Goal: Book appointment/travel/reservation

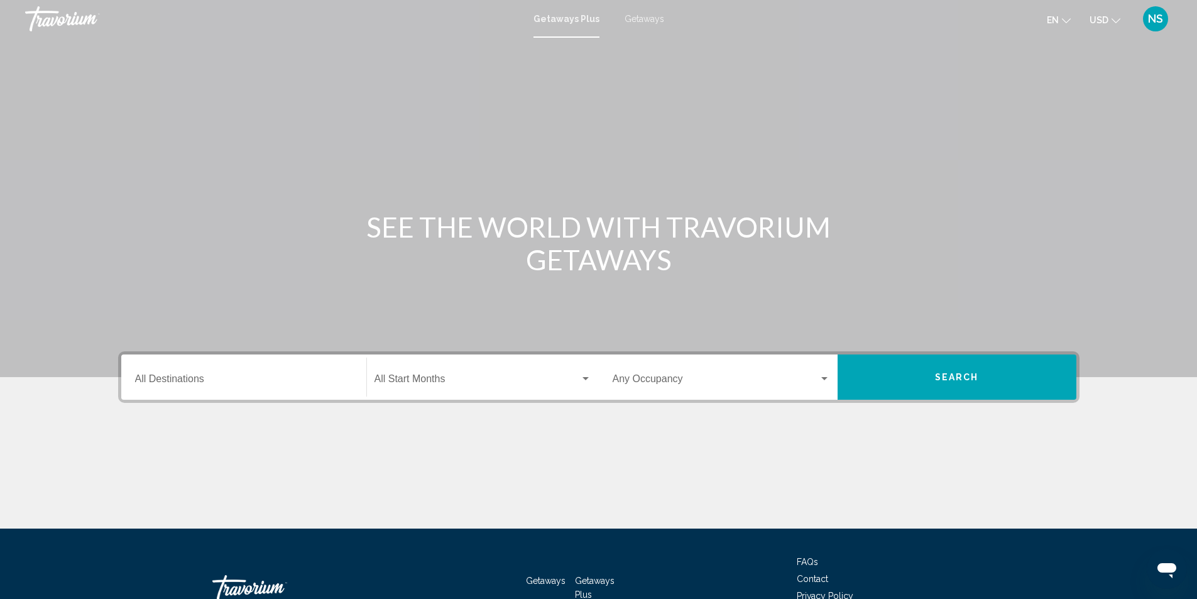
click at [638, 20] on span "Getaways" at bounding box center [645, 19] width 40 height 10
click at [180, 376] on input "Destination All Destinations" at bounding box center [243, 381] width 217 height 11
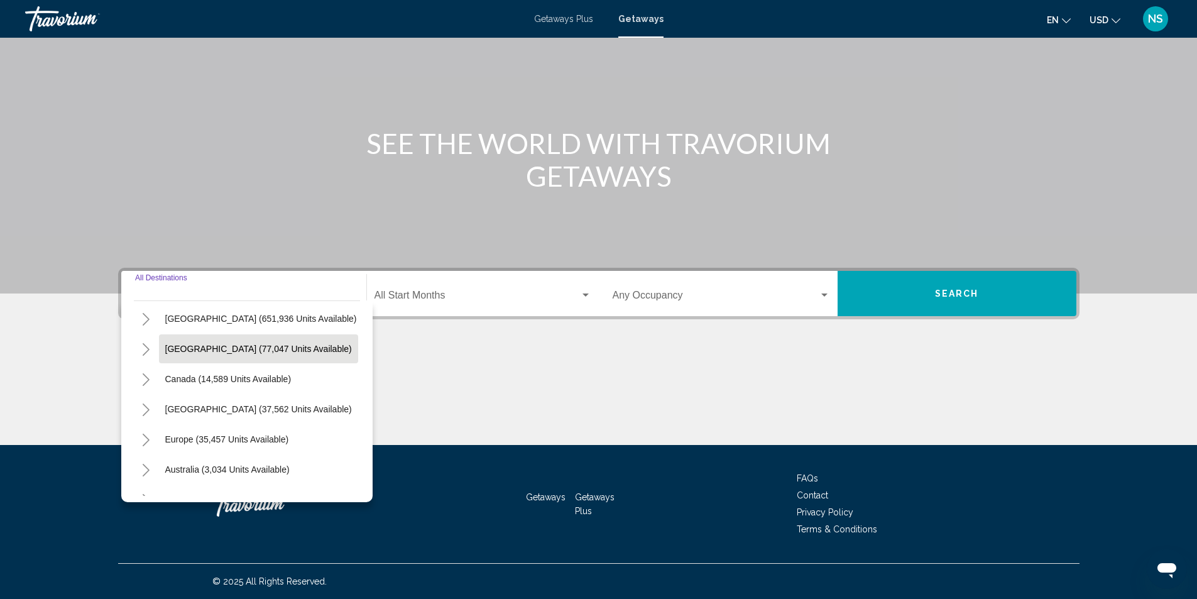
scroll to position [63, 0]
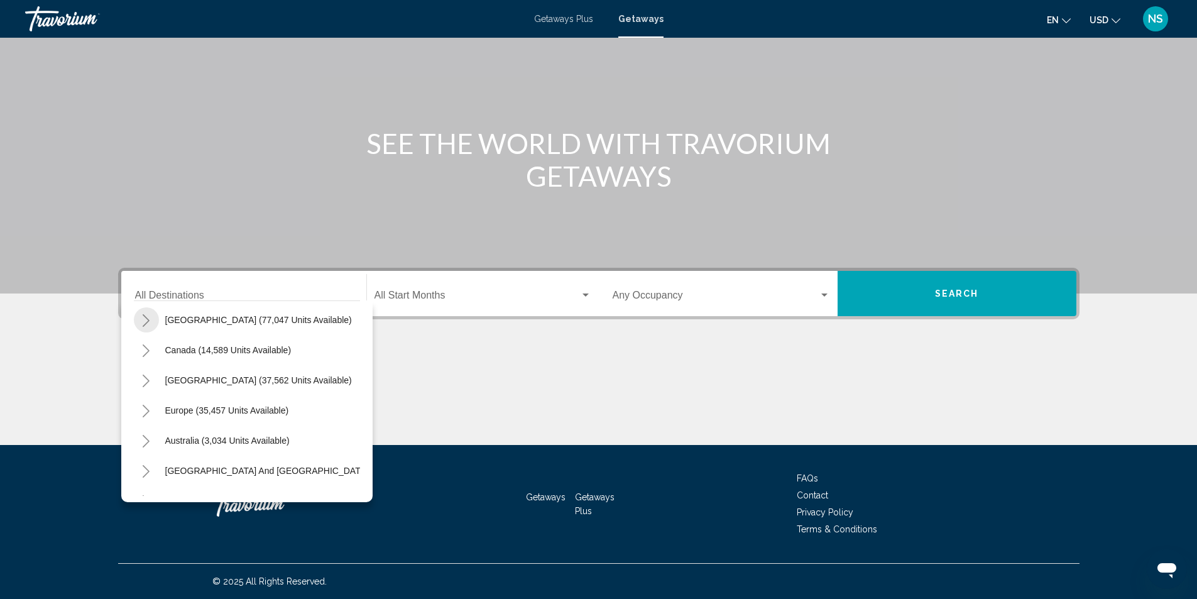
click at [142, 315] on icon "Toggle Mexico (77,047 units available)" at bounding box center [145, 320] width 9 height 13
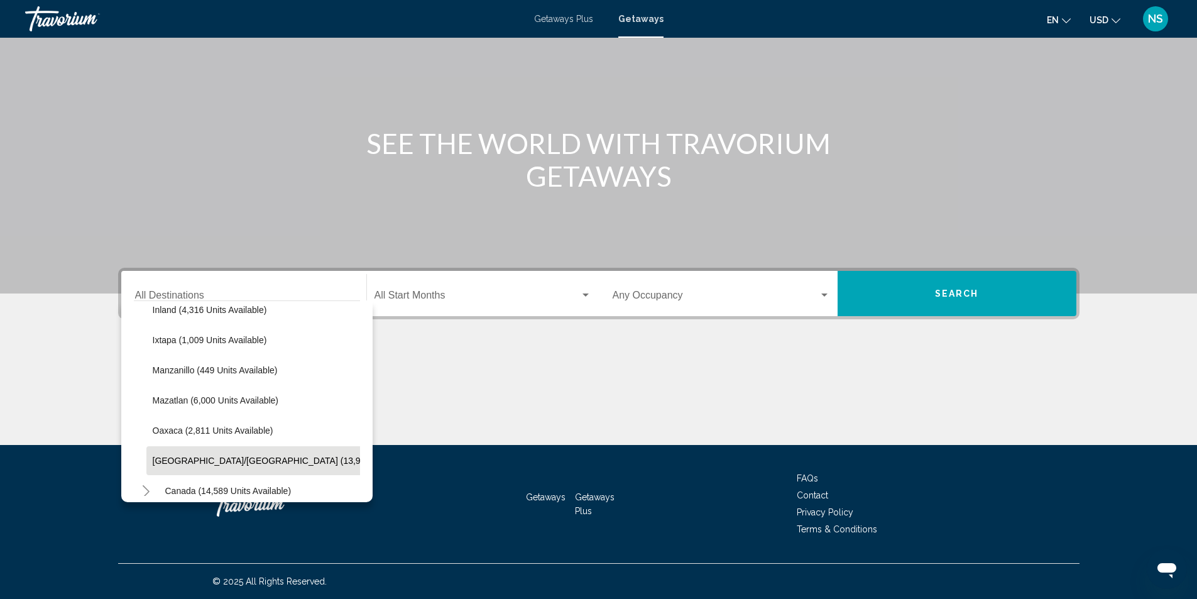
scroll to position [251, 0]
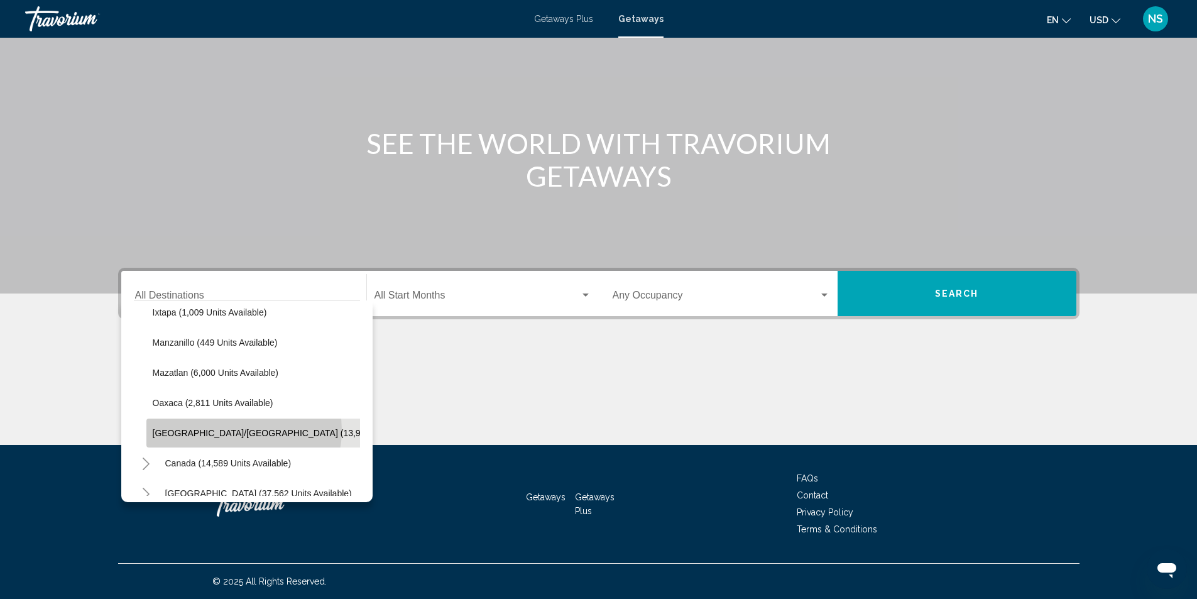
click at [228, 430] on span "[GEOGRAPHIC_DATA]/[GEOGRAPHIC_DATA] (13,940 units available)" at bounding box center [293, 433] width 281 height 10
type input "**********"
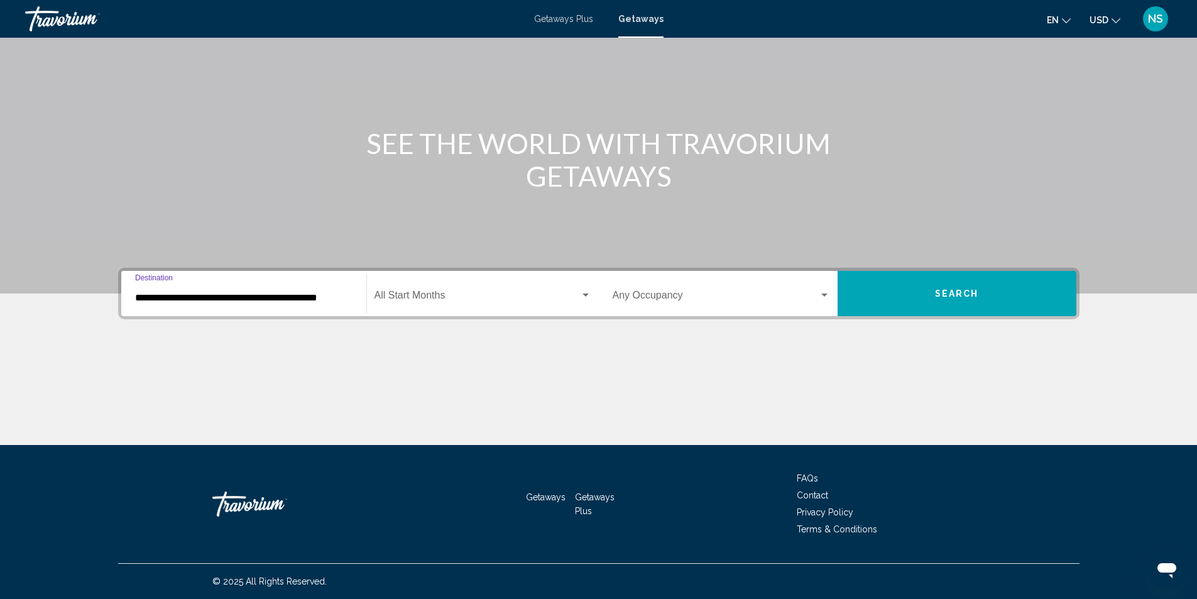
click at [988, 298] on button "Search" at bounding box center [957, 293] width 239 height 45
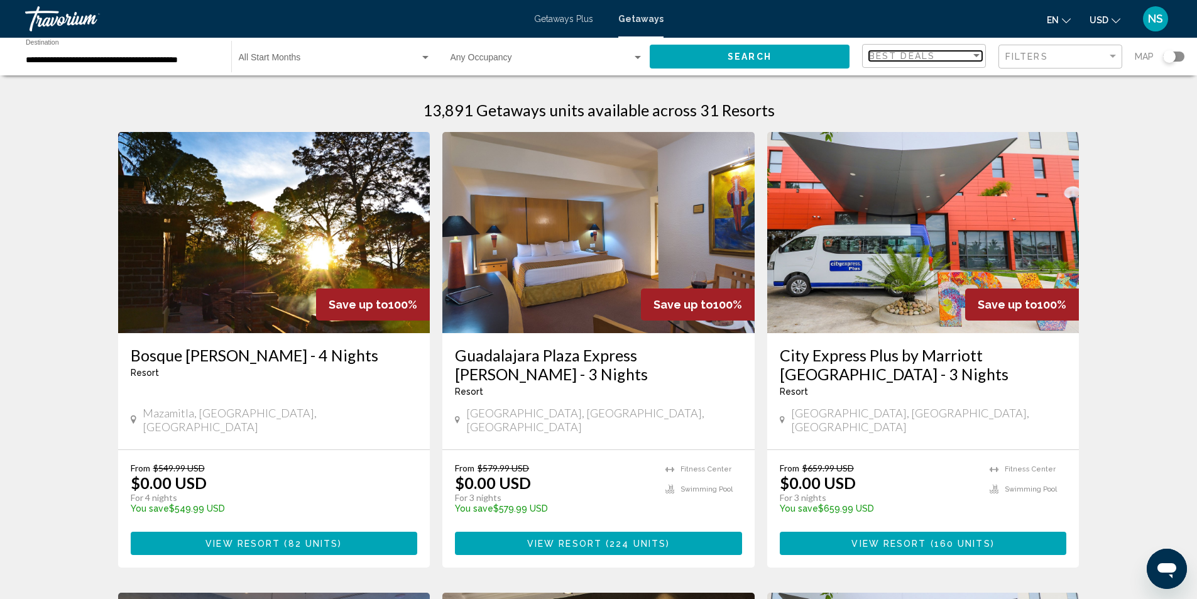
click at [932, 54] on span "Best Deals" at bounding box center [902, 56] width 66 height 10
drag, startPoint x: 1066, startPoint y: 113, endPoint x: 1073, endPoint y: 83, distance: 30.9
click at [1066, 110] on div at bounding box center [598, 299] width 1197 height 599
click at [1100, 57] on div "Filters" at bounding box center [1056, 57] width 102 height 10
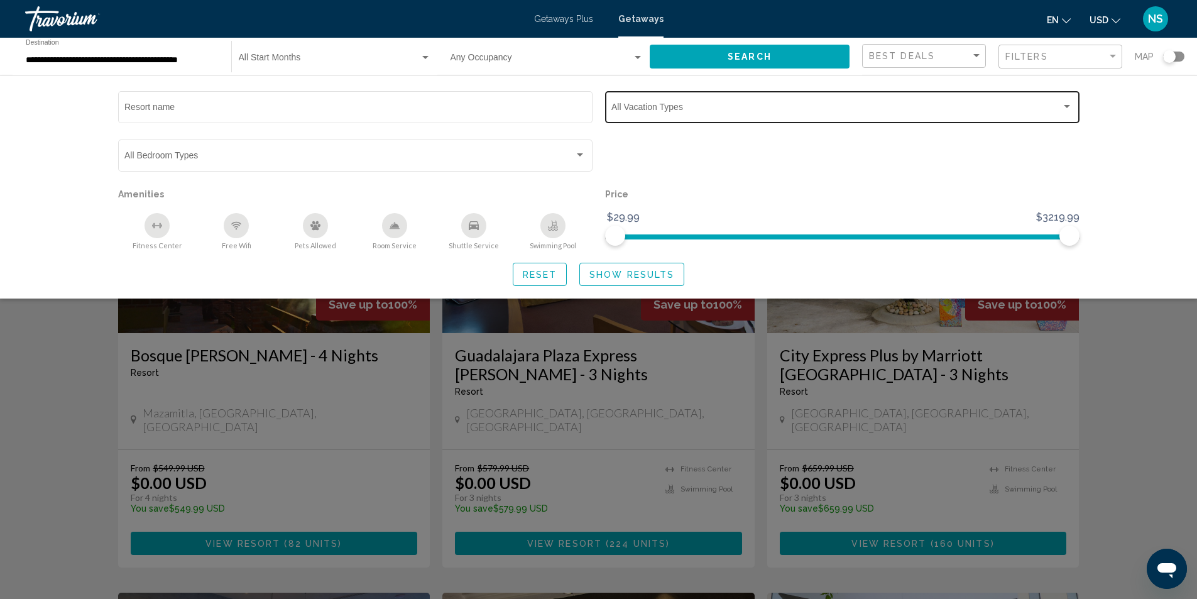
click at [713, 102] on div "Vacation Types All Vacation Types" at bounding box center [841, 106] width 461 height 35
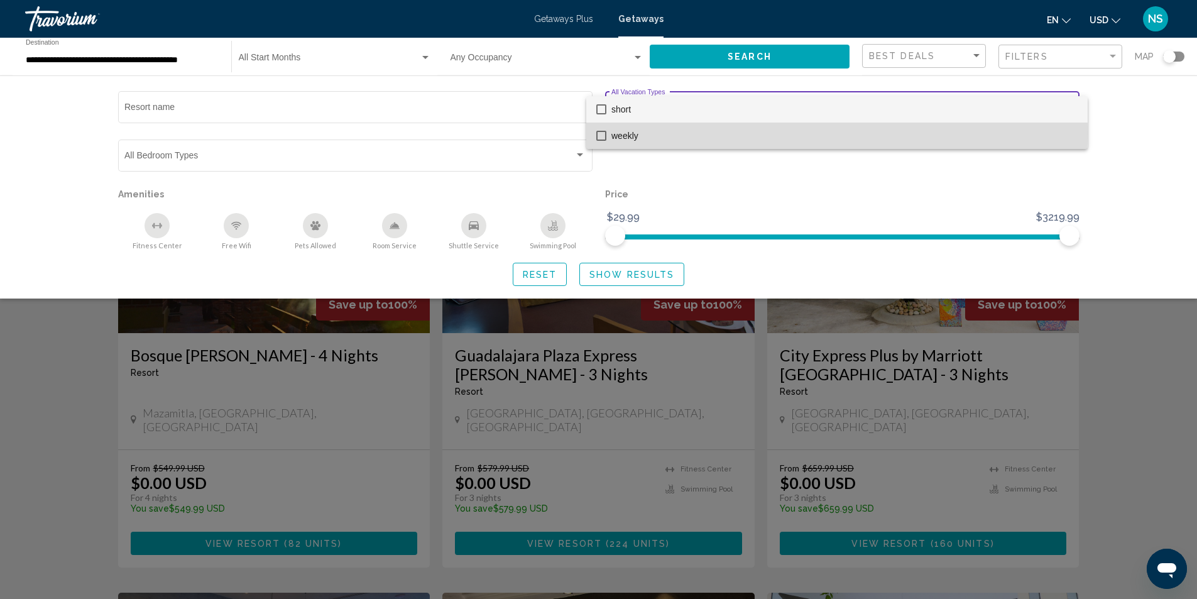
click at [596, 134] on mat-pseudo-checkbox at bounding box center [601, 136] width 10 height 10
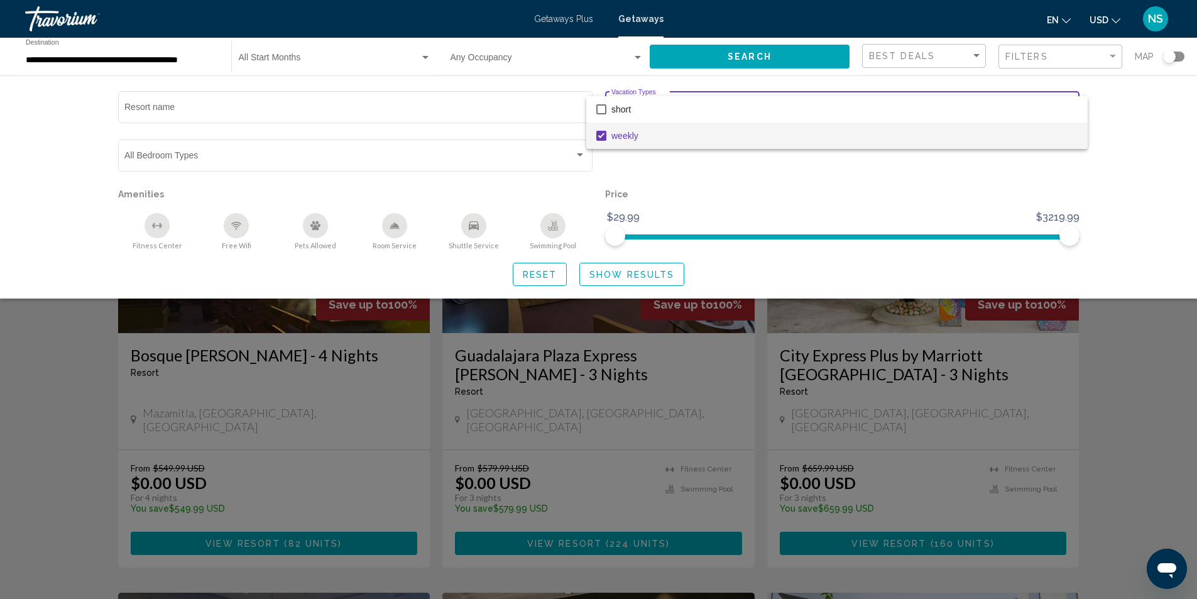
click at [619, 275] on div at bounding box center [598, 299] width 1197 height 599
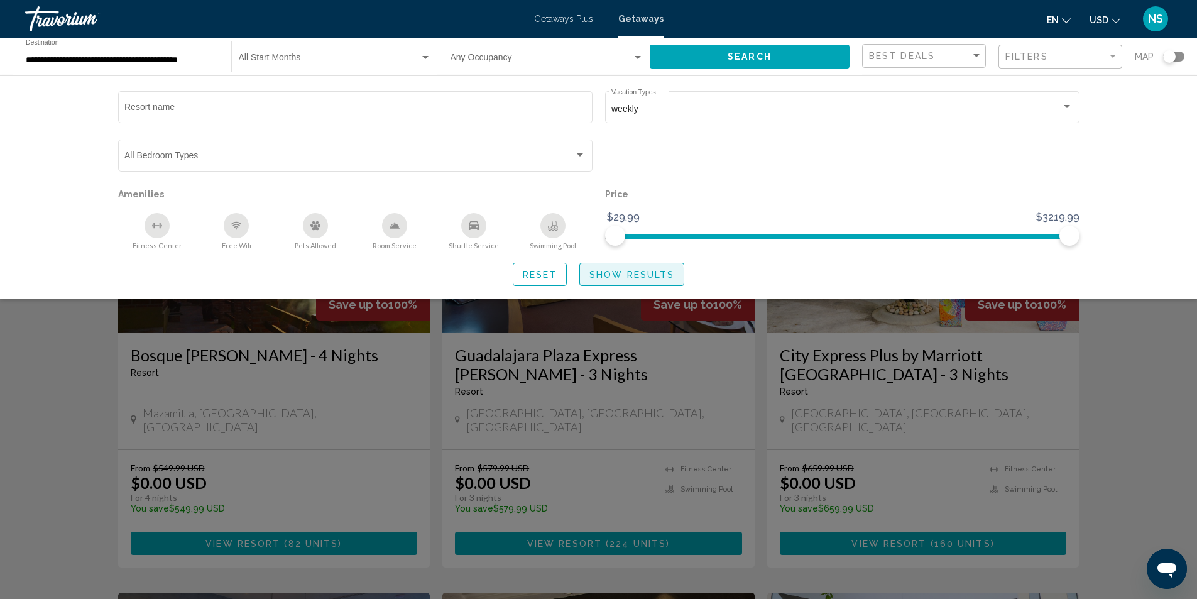
click at [631, 276] on span "Show Results" at bounding box center [631, 275] width 85 height 10
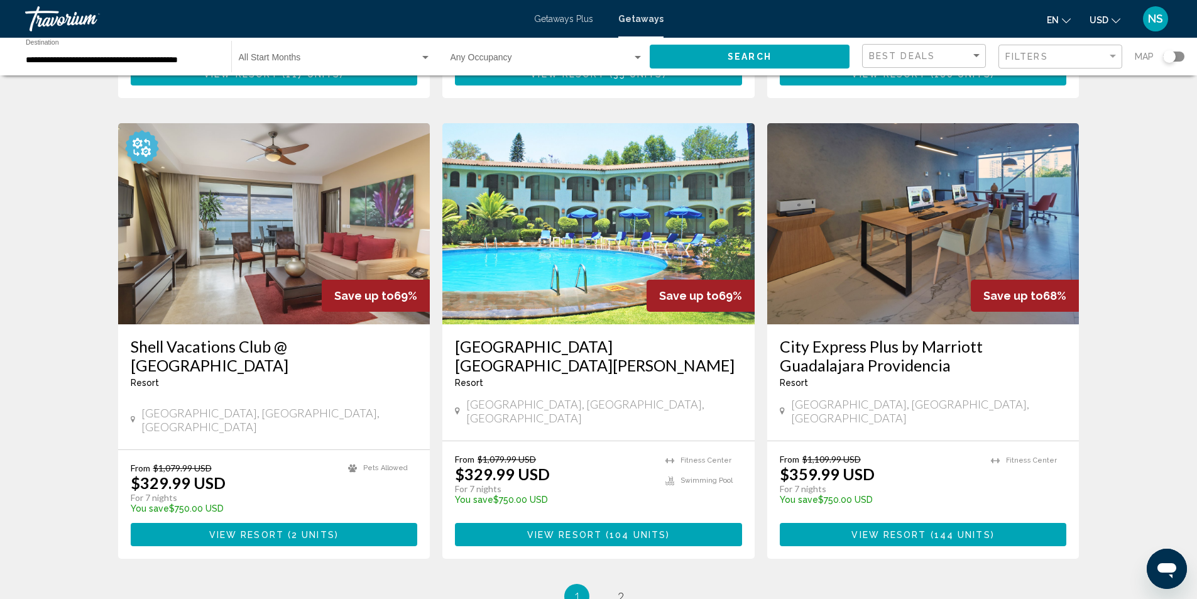
scroll to position [1508, 0]
